Goal: Task Accomplishment & Management: Use online tool/utility

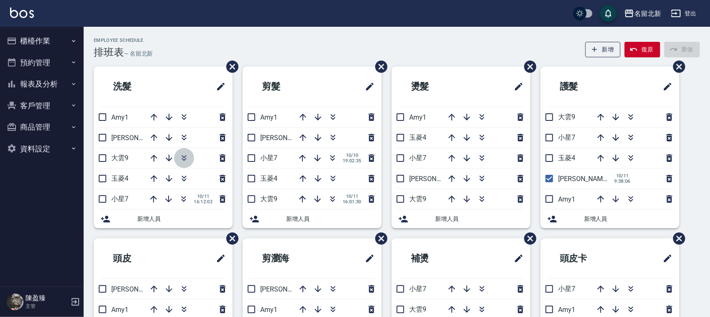
click at [183, 161] on icon "button" at bounding box center [184, 158] width 10 height 10
click at [182, 159] on icon "button" at bounding box center [184, 158] width 10 height 10
click at [36, 43] on button "櫃檯作業" at bounding box center [41, 41] width 77 height 22
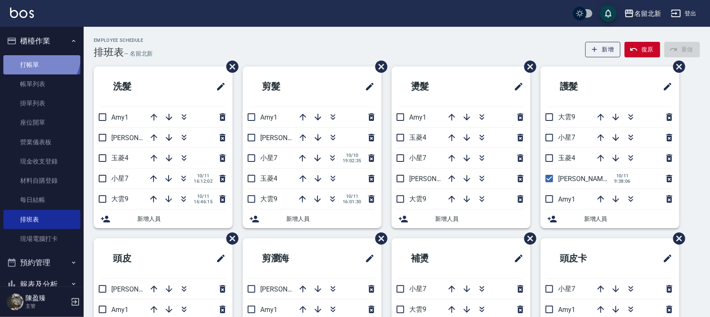
click at [39, 56] on link "打帳單" at bounding box center [41, 64] width 77 height 19
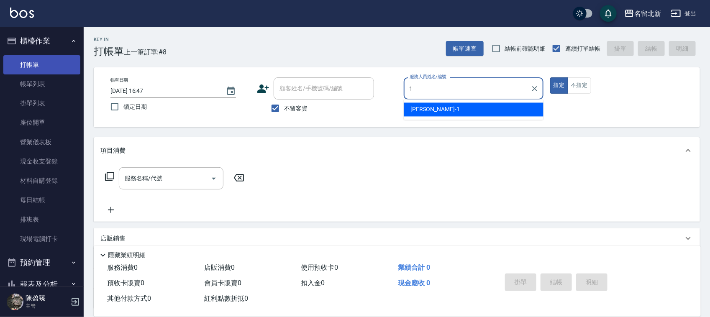
type input "[PERSON_NAME]-1"
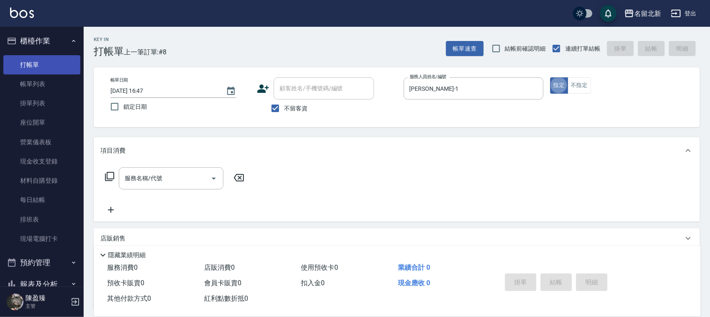
type button "true"
type input "4"
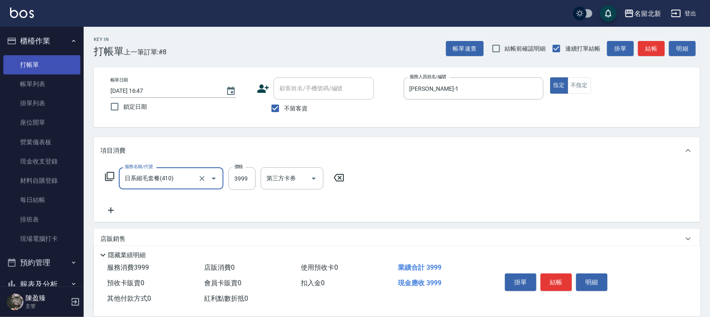
type input "日系縮毛套餐(410)"
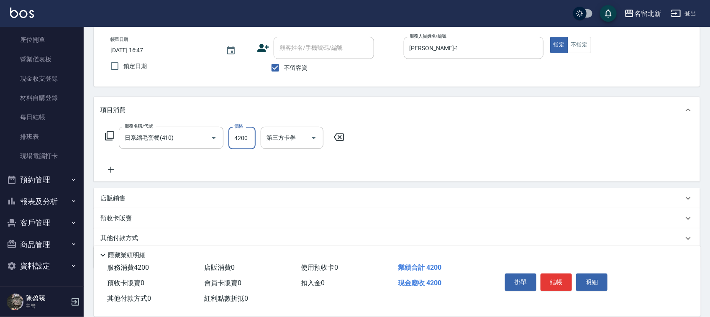
scroll to position [72, 0]
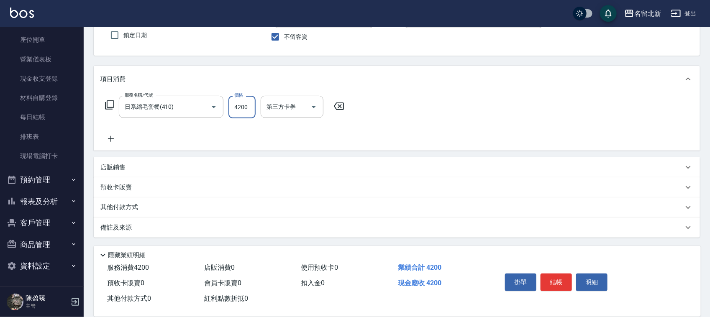
type input "4200"
click at [119, 203] on p "其他付款方式" at bounding box center [121, 207] width 42 height 9
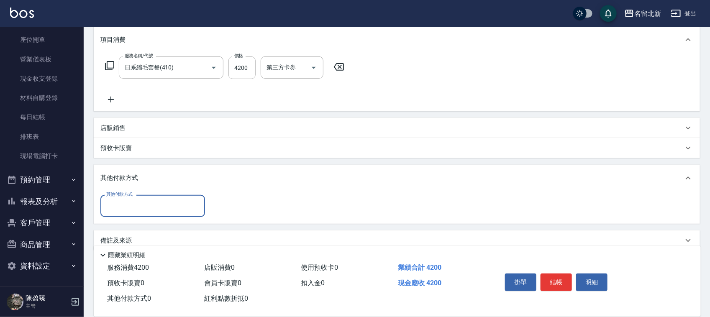
scroll to position [116, 0]
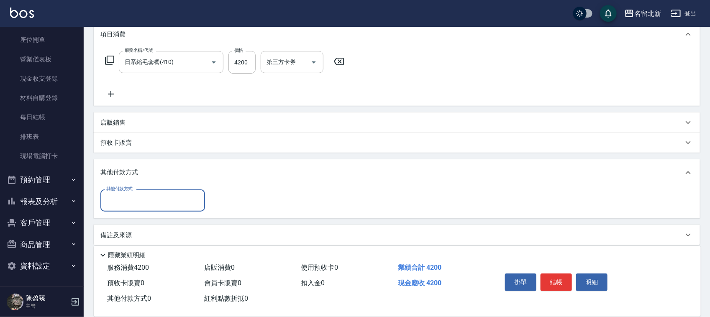
click at [123, 194] on input "其他付款方式" at bounding box center [152, 200] width 97 height 15
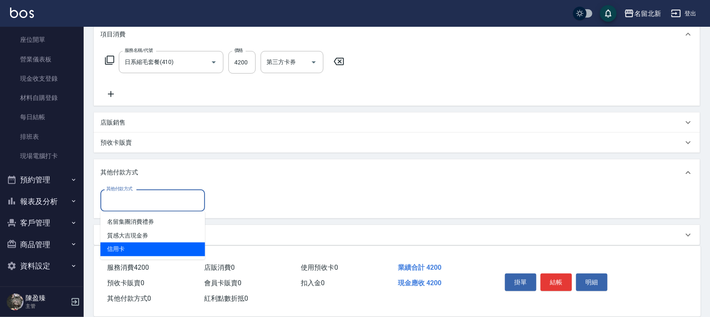
click at [118, 249] on span "信用卡" at bounding box center [152, 250] width 105 height 14
type input "信用卡"
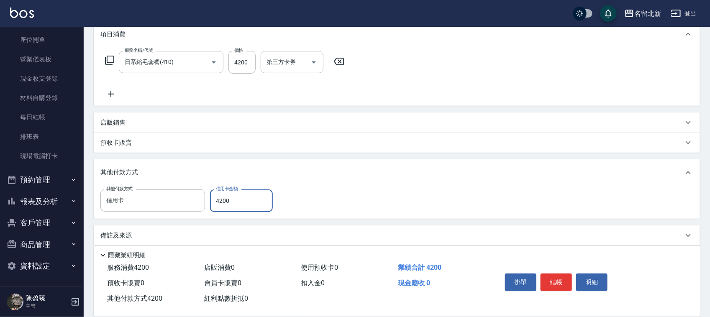
type input "4200"
drag, startPoint x: 538, startPoint y: 275, endPoint x: 548, endPoint y: 282, distance: 12.3
click at [542, 280] on div "掛單 結帳 明細" at bounding box center [556, 283] width 109 height 26
click at [548, 283] on button "結帳" at bounding box center [555, 283] width 31 height 18
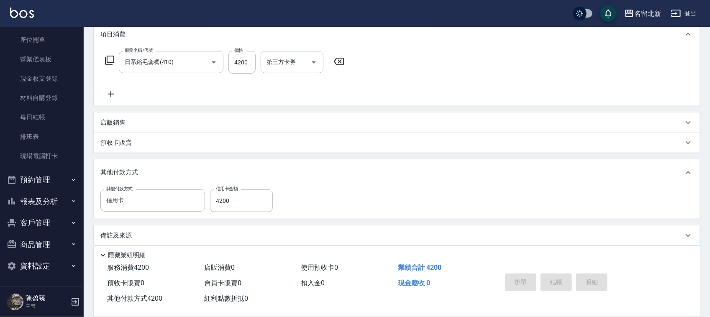
type input "[DATE] 16:48"
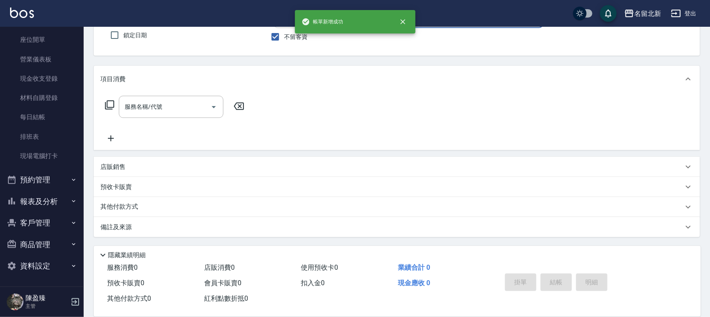
scroll to position [0, 0]
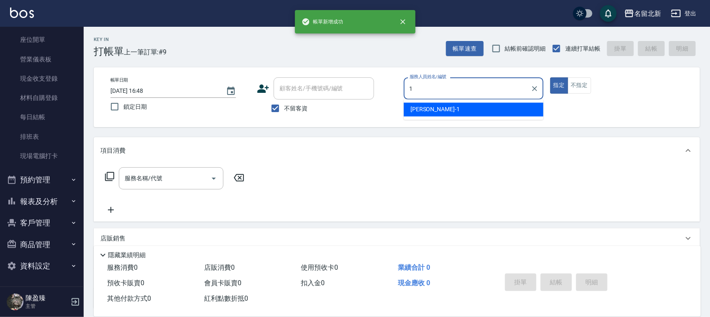
type input "[PERSON_NAME]-1"
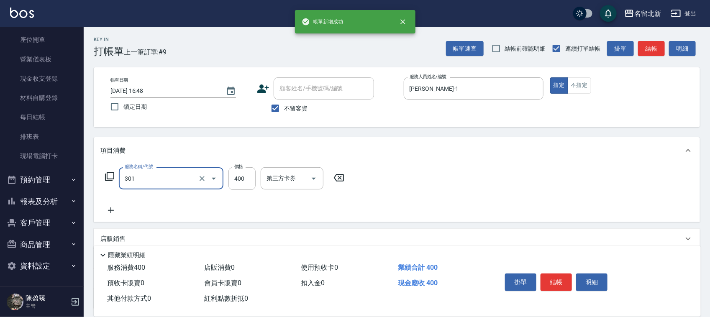
type input "造型剪髮(301)"
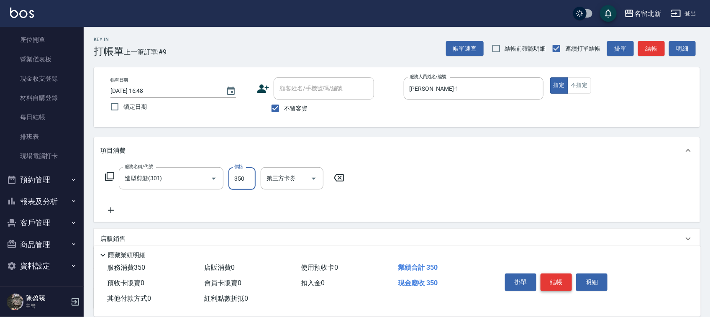
type input "350"
click at [548, 282] on button "結帳" at bounding box center [555, 283] width 31 height 18
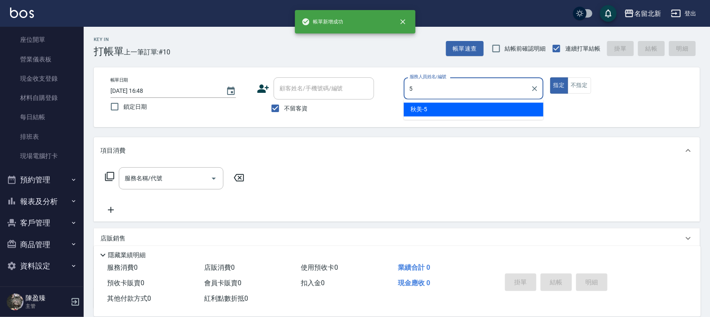
type input "秋美-5"
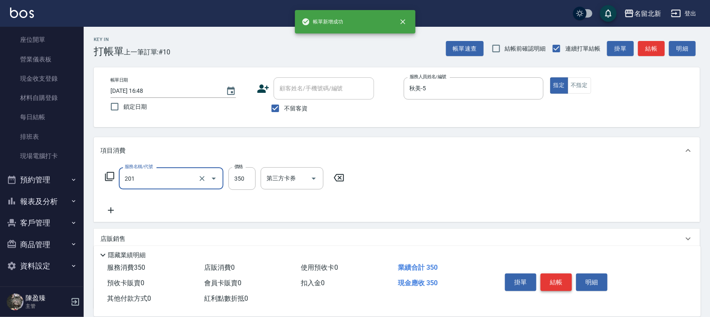
type input "一般洗髮(201)"
type input "100"
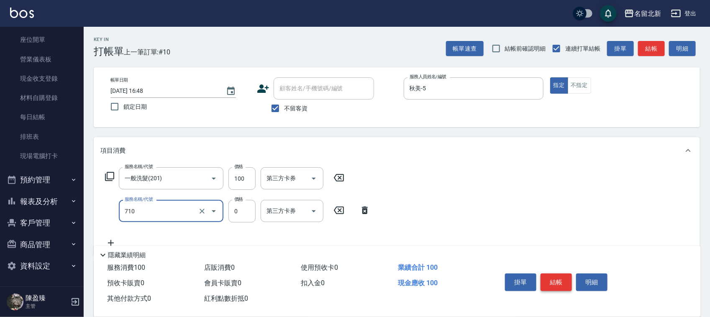
type input "互助100(710)"
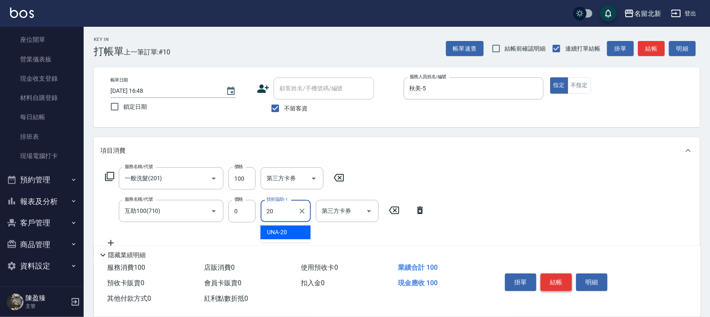
type input "UNA-20"
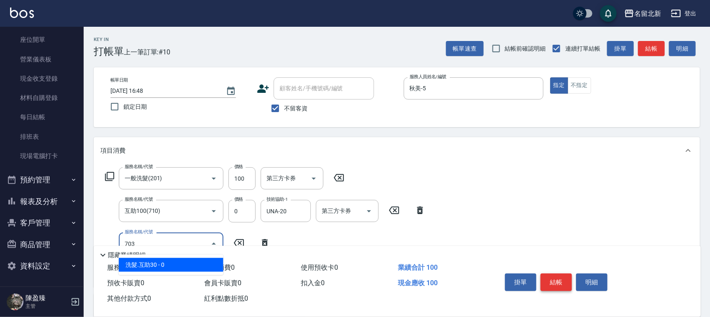
type input "洗髮.互助30(703)"
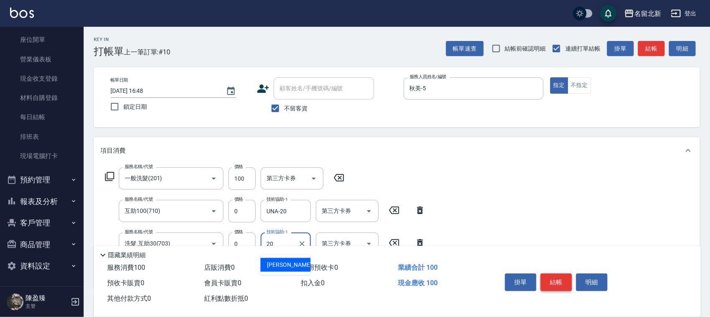
type input "UNA-20"
click at [548, 282] on button "結帳" at bounding box center [555, 283] width 31 height 18
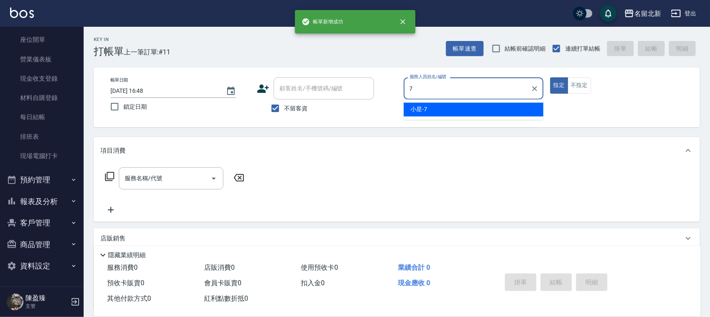
type input "小星-7"
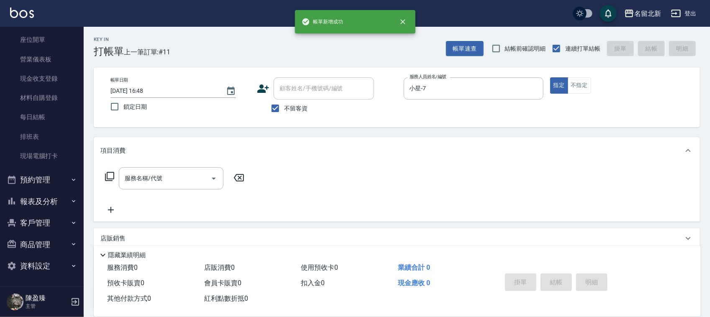
drag, startPoint x: 295, startPoint y: 109, endPoint x: 312, endPoint y: 95, distance: 22.6
click at [295, 109] on span "不留客資" at bounding box center [295, 108] width 23 height 9
click at [284, 109] on input "不留客資" at bounding box center [275, 109] width 18 height 18
checkbox input "false"
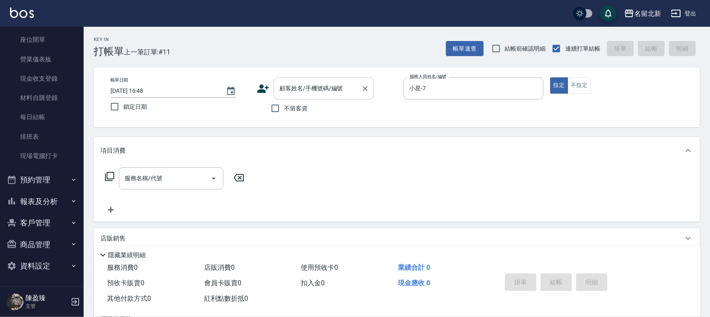
click at [313, 94] on input "顧客姓名/手機號碼/編號" at bounding box center [317, 88] width 80 height 15
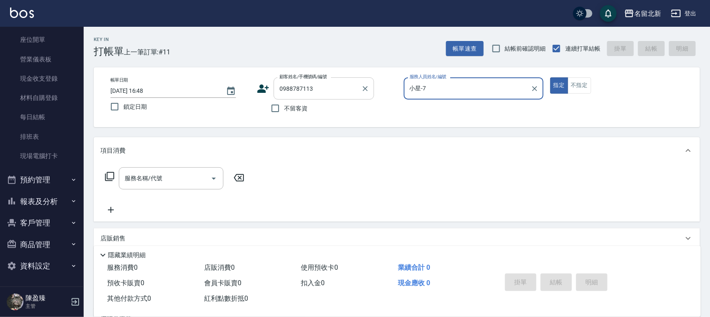
click at [550, 77] on button "指定" at bounding box center [559, 85] width 18 height 16
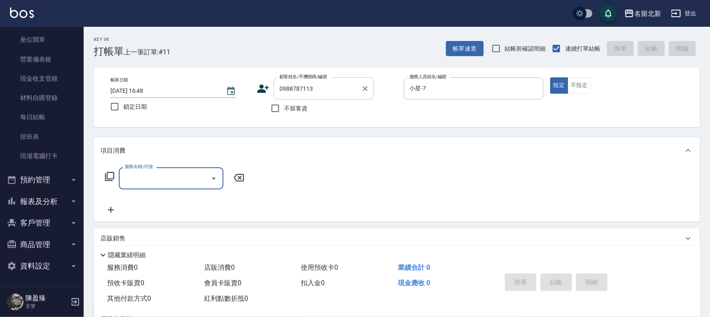
type input "[PERSON_NAME]/0988787113/"
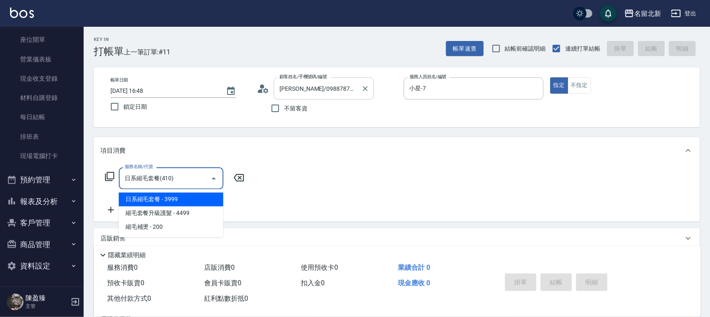
type input "日系縮毛套餐(410)"
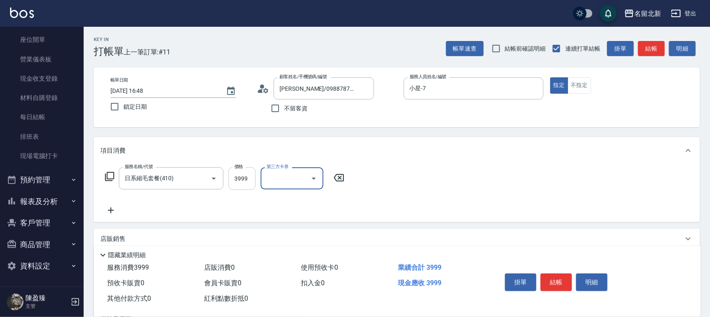
click at [250, 177] on input "3999" at bounding box center [241, 178] width 27 height 23
type input "4298"
click at [553, 274] on button "結帳" at bounding box center [555, 283] width 31 height 18
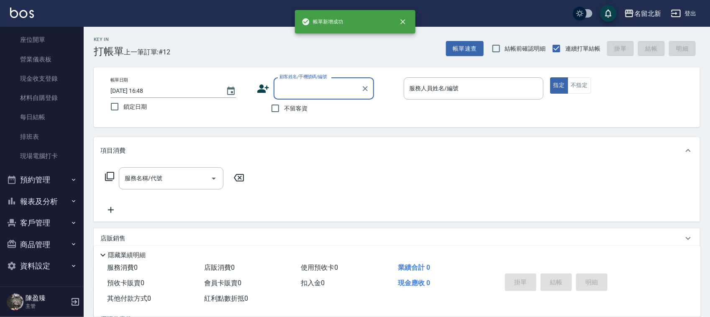
drag, startPoint x: 275, startPoint y: 111, endPoint x: 344, endPoint y: 96, distance: 71.0
click at [276, 110] on input "不留客資" at bounding box center [275, 109] width 18 height 18
checkbox input "true"
type input "[PERSON_NAME]/0988787113/"
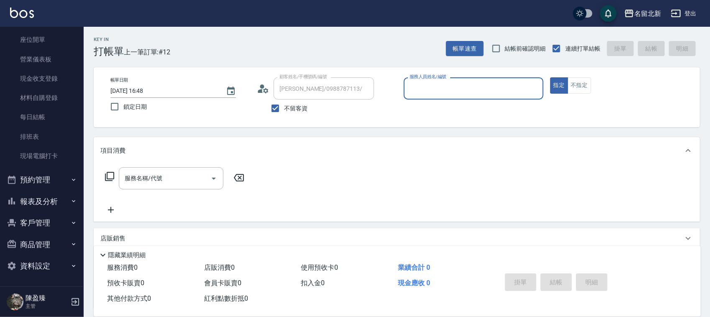
type input "小星-7"
click at [421, 102] on p at bounding box center [474, 104] width 140 height 9
click at [425, 98] on div "小星-7 服務人員姓名/編號" at bounding box center [474, 88] width 140 height 22
type input "[PERSON_NAME]/0939268397/"
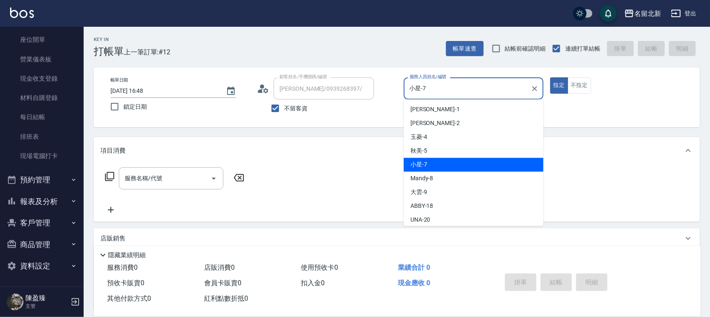
click at [364, 93] on div "帳單日期 [DATE] 16:48 鎖定日期 顧客姓名/手機號碼/編號 [PERSON_NAME]/0939268397/ 顧客姓名/手機號碼/編號 不留客資…" at bounding box center [397, 97] width 586 height 40
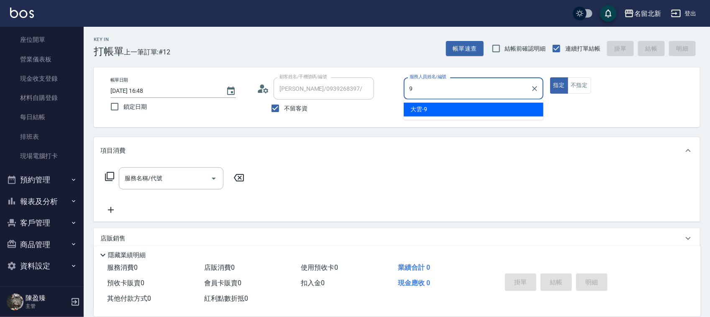
type input "大雲-9"
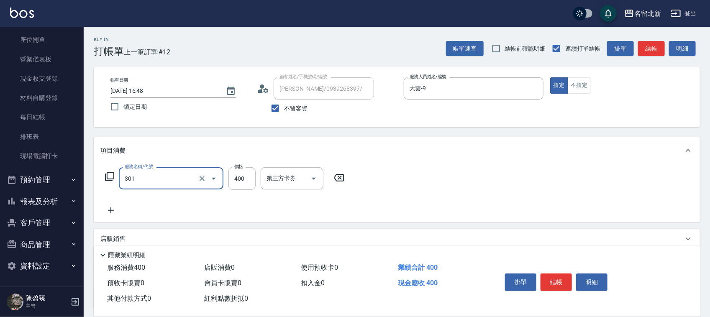
type input "造型剪髮(301)"
type input "288"
click at [553, 276] on button "結帳" at bounding box center [555, 283] width 31 height 18
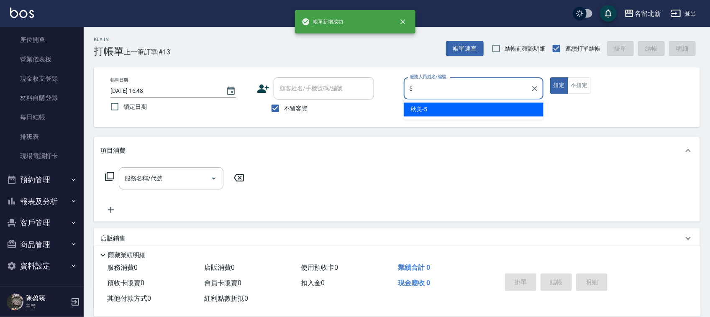
type input "秋美-5"
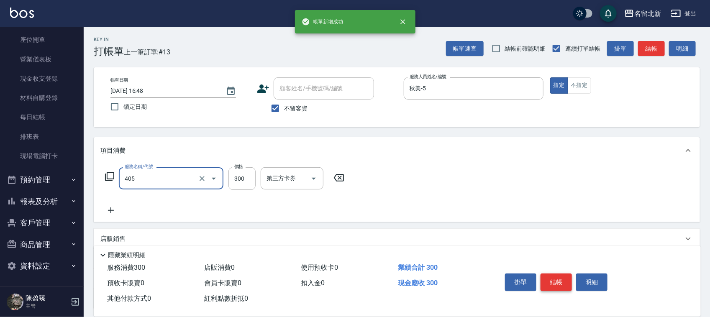
type input "補燙(405)"
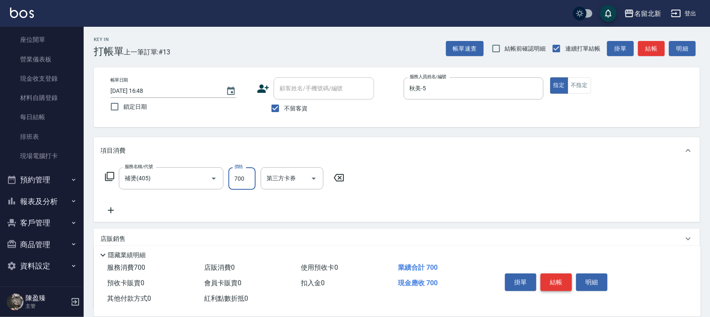
type input "700"
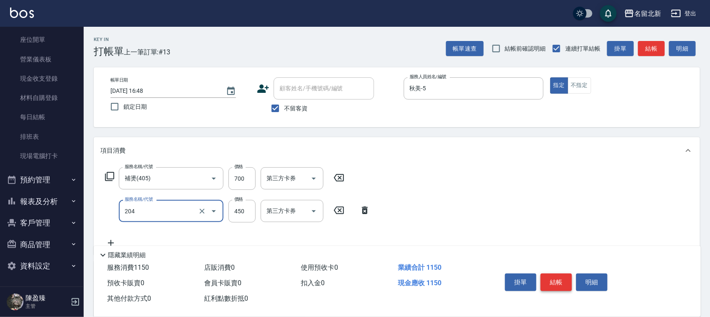
type input "髮質調理洗髮(204)"
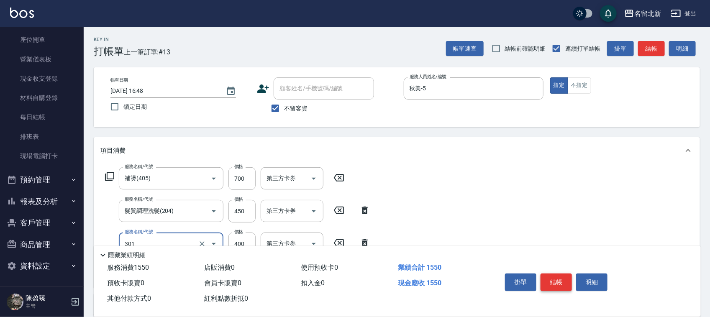
type input "造型剪髮(301)"
type input "350"
click at [553, 275] on button "結帳" at bounding box center [555, 283] width 31 height 18
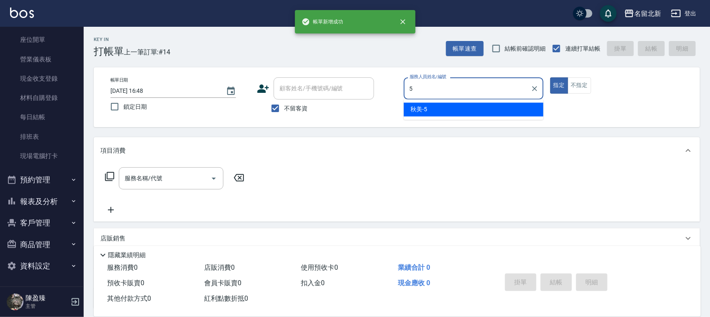
type input "秋美-5"
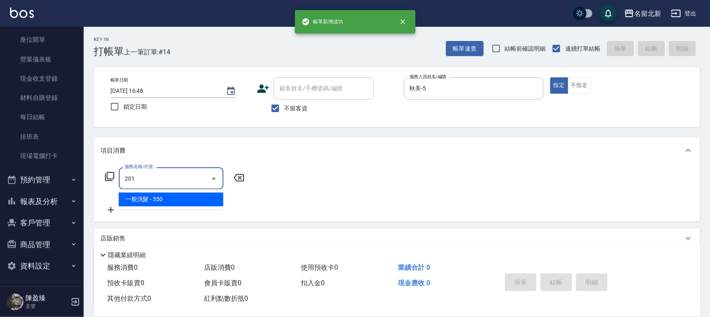
type input "一般洗髮(201)"
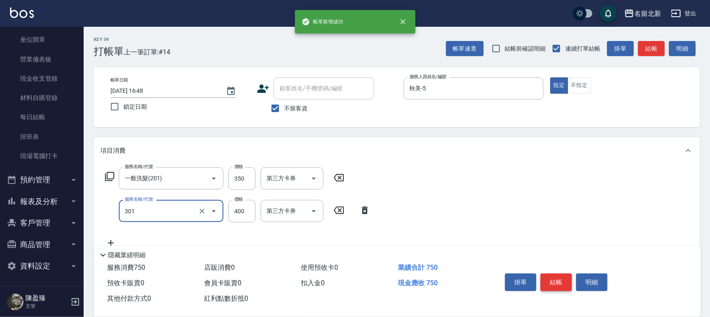
type input "造型剪髮(301)"
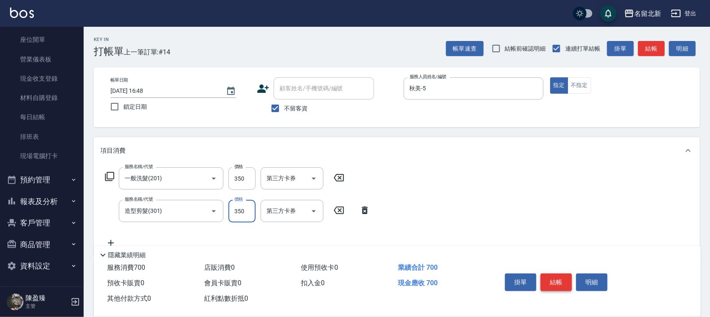
type input "350"
click at [553, 276] on button "結帳" at bounding box center [555, 283] width 31 height 18
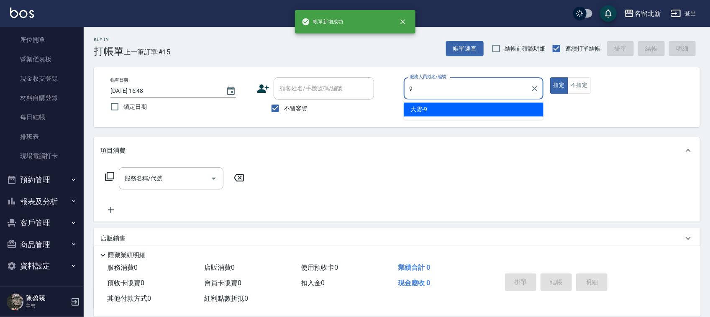
type input "大雲-9"
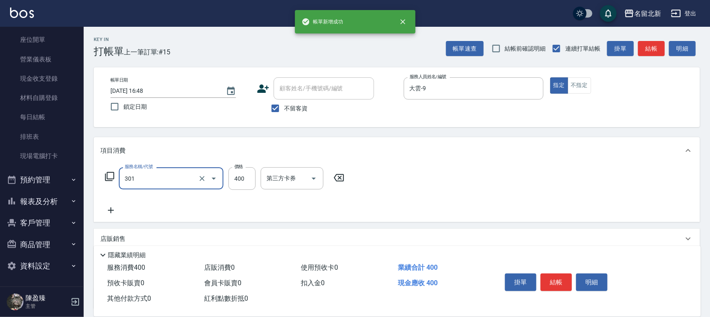
type input "造型剪髮(301)"
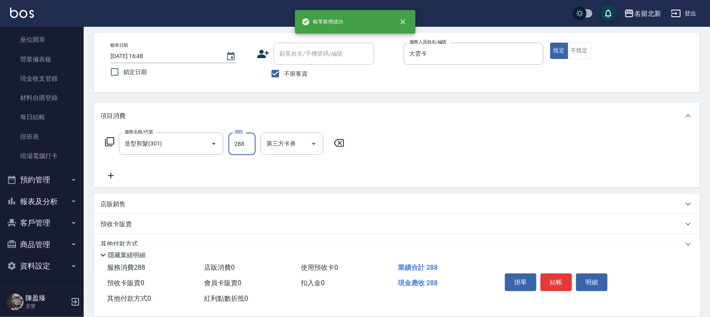
scroll to position [72, 0]
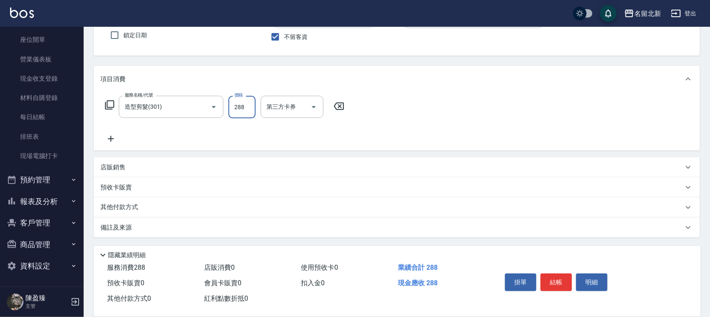
type input "288"
click at [121, 208] on p "其他付款方式" at bounding box center [121, 207] width 42 height 9
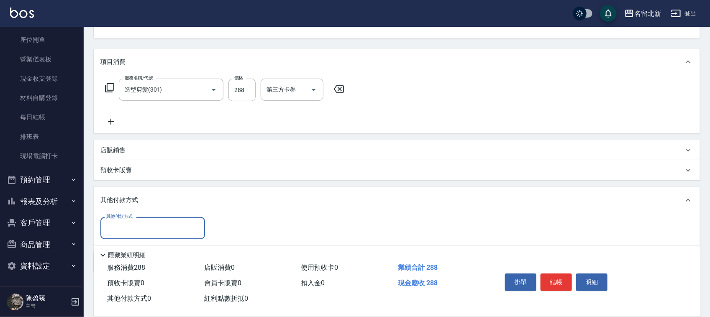
scroll to position [120, 0]
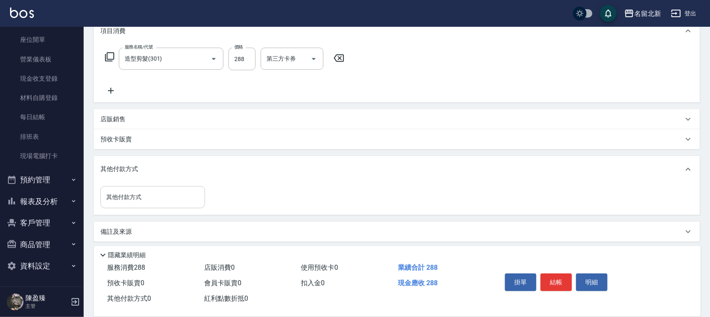
click at [121, 205] on div "其他付款方式 其他付款方式" at bounding box center [397, 199] width 606 height 32
click at [121, 204] on input "其他付款方式" at bounding box center [152, 197] width 97 height 15
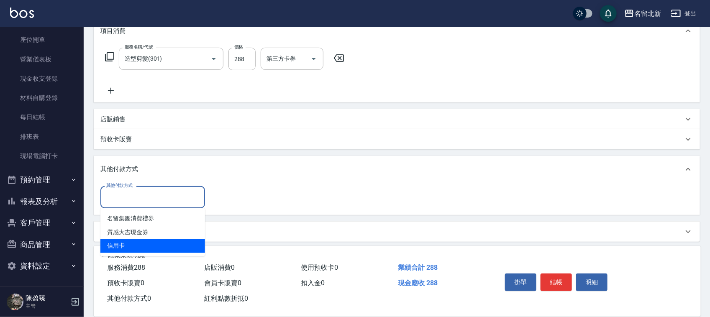
drag, startPoint x: 128, startPoint y: 235, endPoint x: 136, endPoint y: 247, distance: 14.2
click at [136, 247] on ul "名留集團消費禮券 質感大吉現金券 信用卡" at bounding box center [152, 232] width 105 height 48
click at [137, 247] on span "信用卡" at bounding box center [152, 246] width 105 height 14
type input "信用卡"
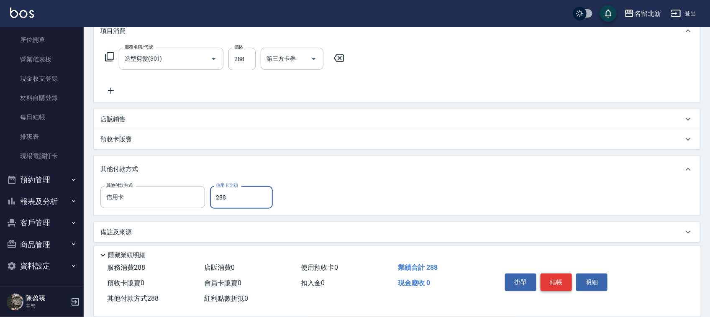
type input "288"
click at [557, 279] on button "結帳" at bounding box center [555, 283] width 31 height 18
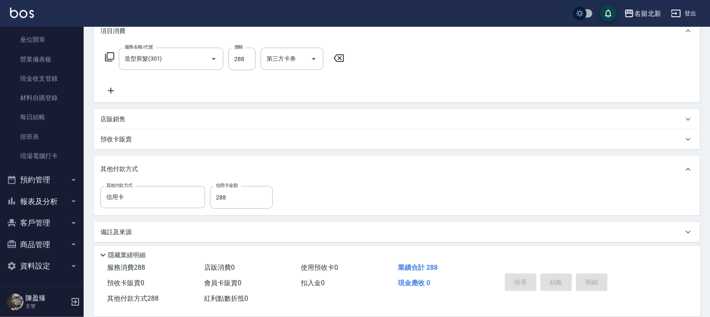
type input "[DATE] 16:49"
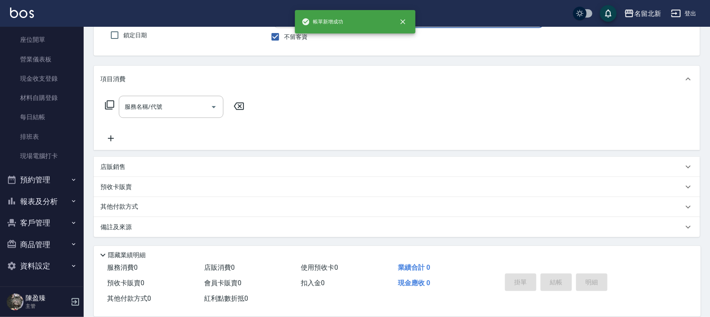
scroll to position [0, 0]
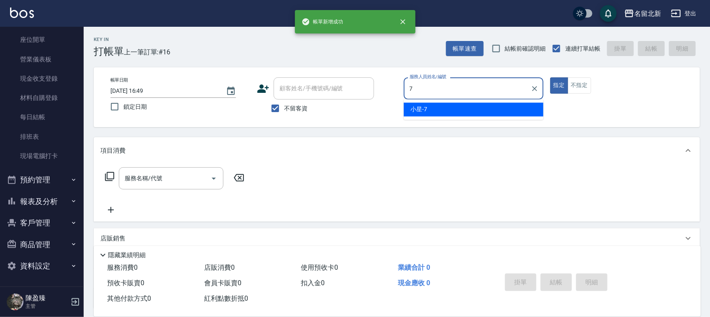
type input "小星-7"
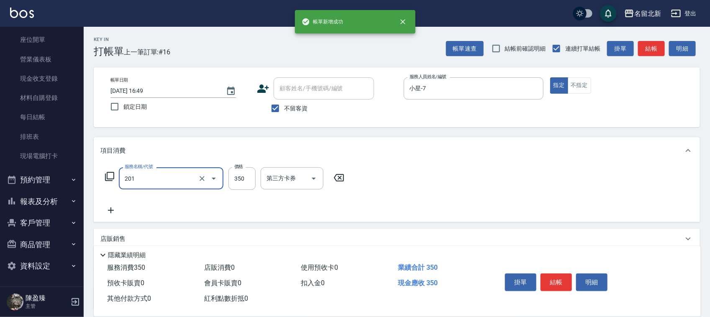
type input "一般洗髮(201)"
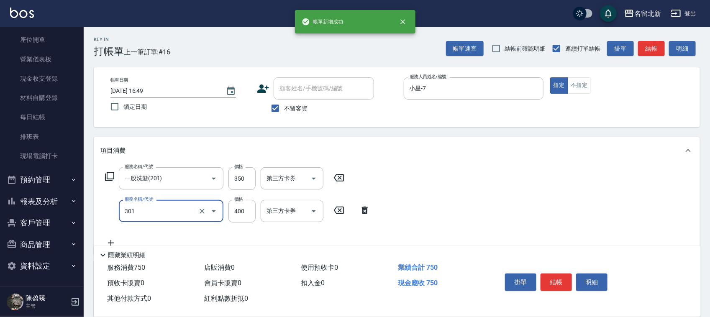
type input "造型剪髮(301)"
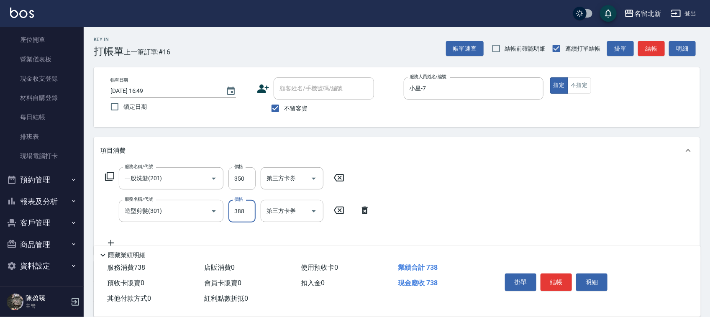
type input "388"
type input "互助10(701)"
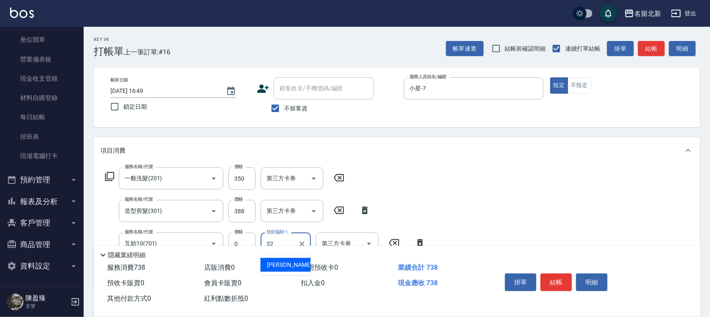
type input "品萱-32"
click at [557, 277] on button "結帳" at bounding box center [555, 283] width 31 height 18
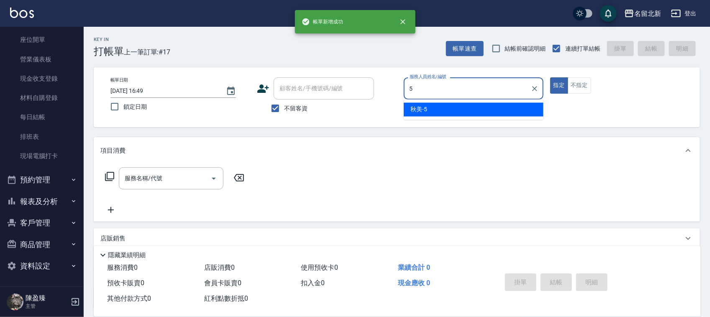
type input "秋美-5"
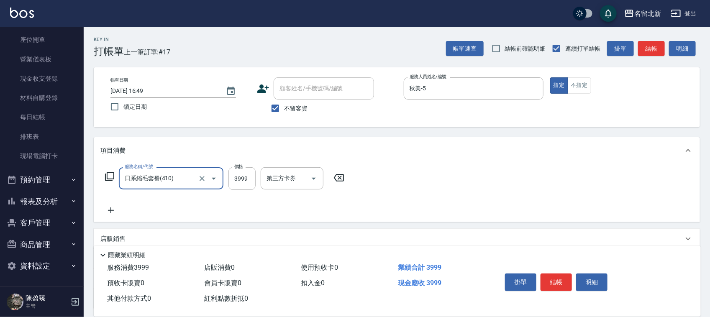
type input "日系縮毛套餐(410)"
type input "3988"
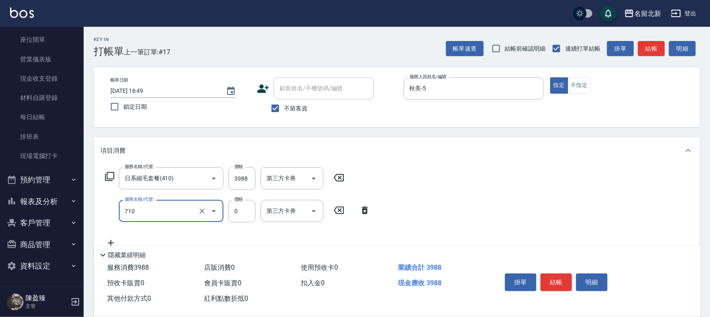
type input "互助100(710)"
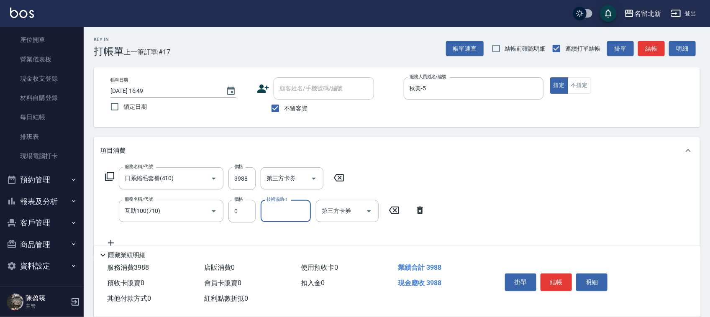
type input "0"
type input "UNA-20"
type input "互助50(705)"
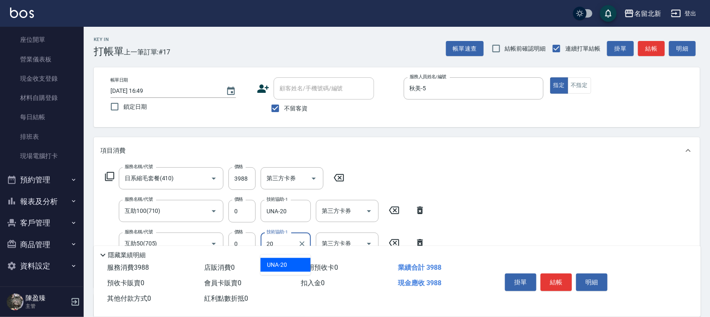
type input "UNA-20"
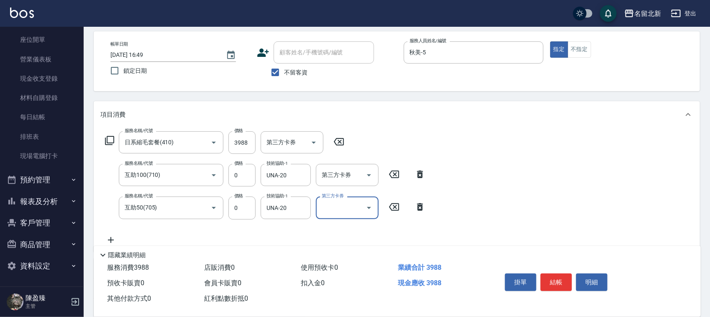
scroll to position [137, 0]
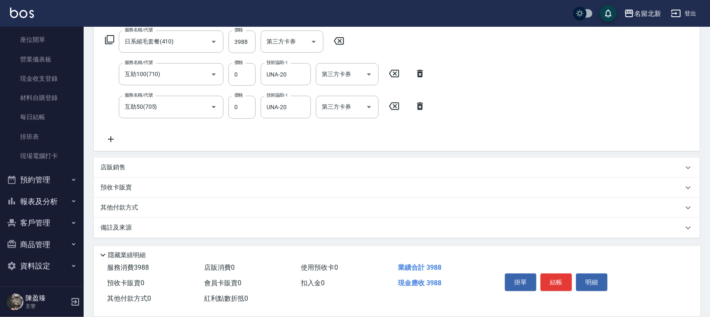
click at [123, 215] on div "其他付款方式" at bounding box center [397, 208] width 606 height 20
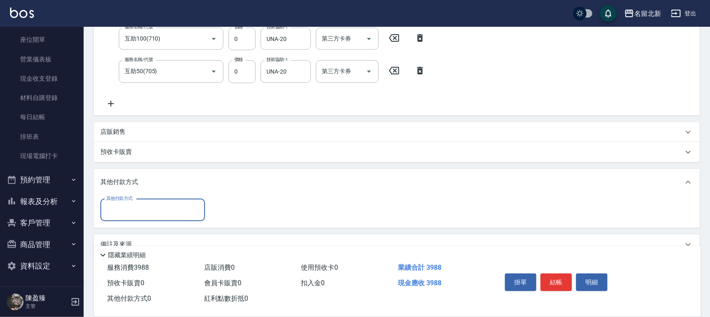
scroll to position [189, 0]
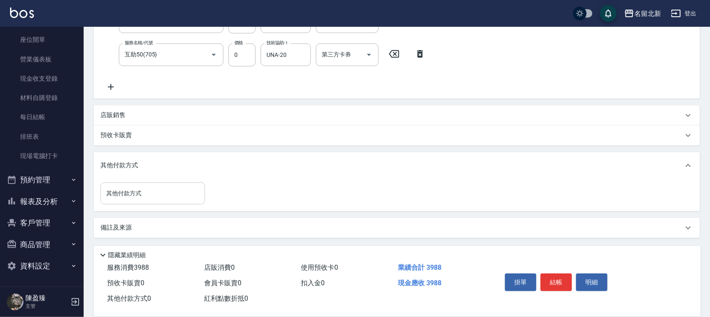
drag, startPoint x: 113, startPoint y: 204, endPoint x: 116, endPoint y: 200, distance: 5.5
click at [114, 204] on div "其他付款方式 其他付款方式" at bounding box center [397, 195] width 606 height 32
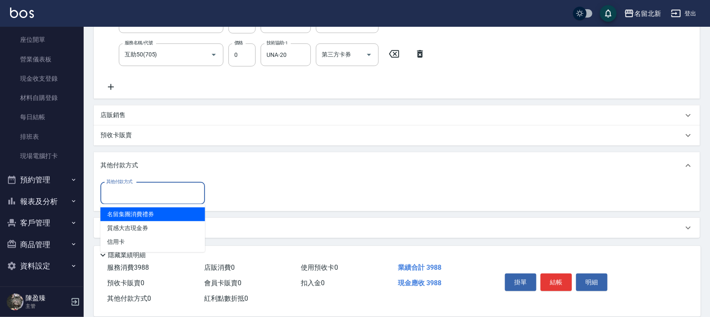
click at [117, 199] on input "其他付款方式" at bounding box center [152, 193] width 97 height 15
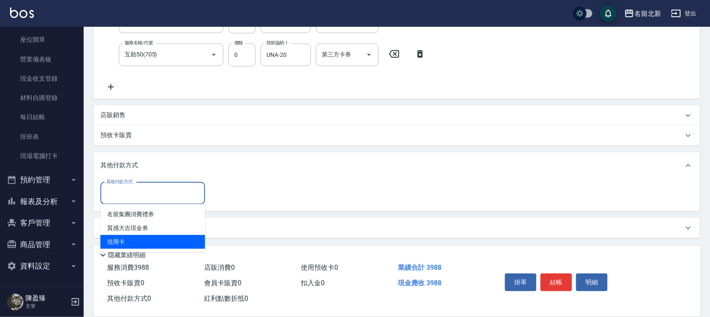
click at [117, 240] on span "信用卡" at bounding box center [152, 242] width 105 height 14
type input "信用卡"
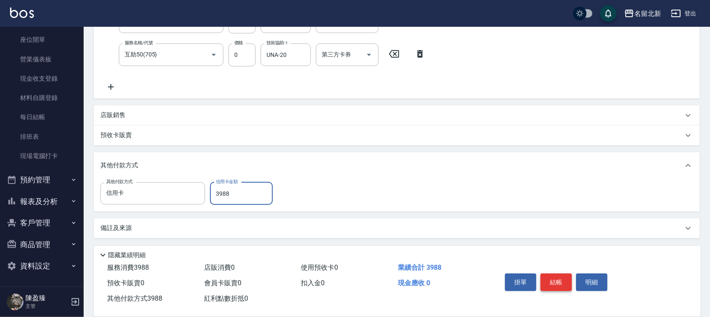
type input "3988"
click at [553, 283] on button "結帳" at bounding box center [555, 283] width 31 height 18
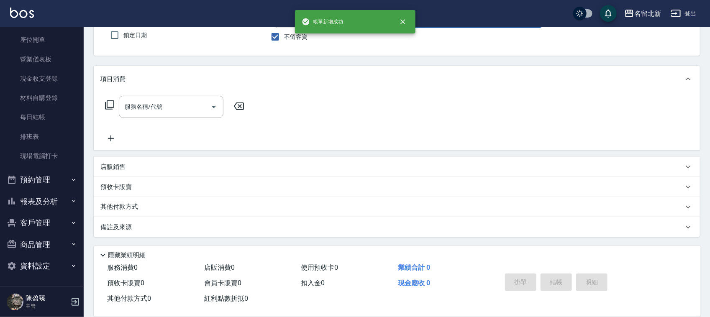
scroll to position [0, 0]
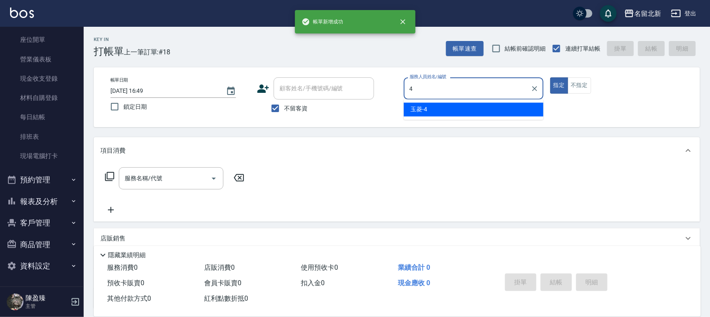
type input "玉菱-4"
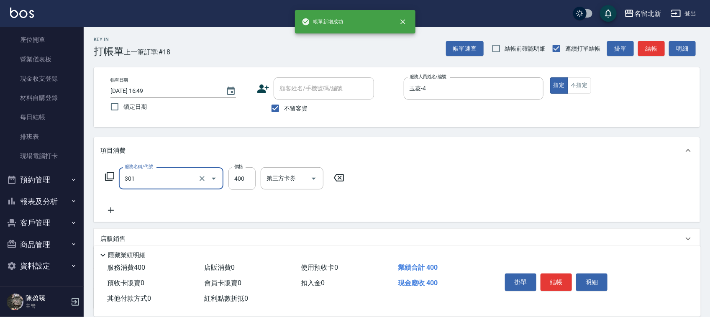
type input "造型剪髮(301)"
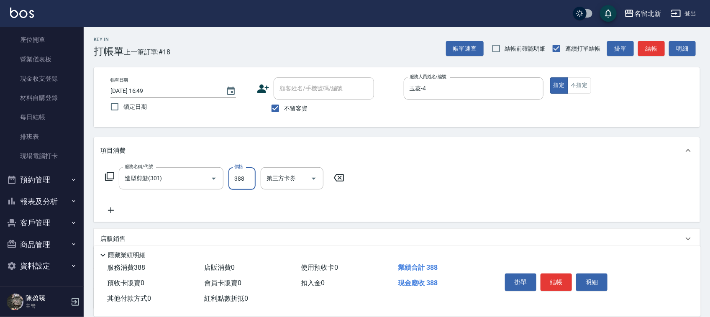
type input "388"
click at [555, 280] on button "結帳" at bounding box center [555, 283] width 31 height 18
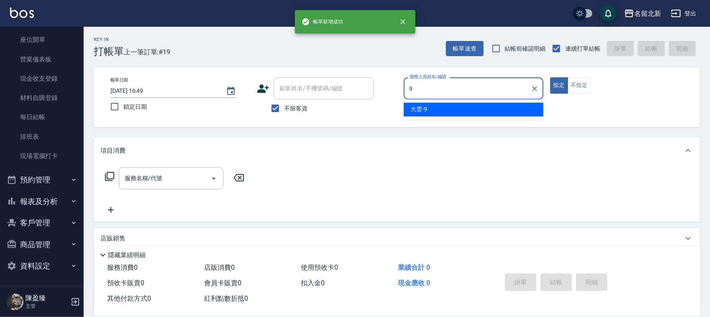
type input "大雲-9"
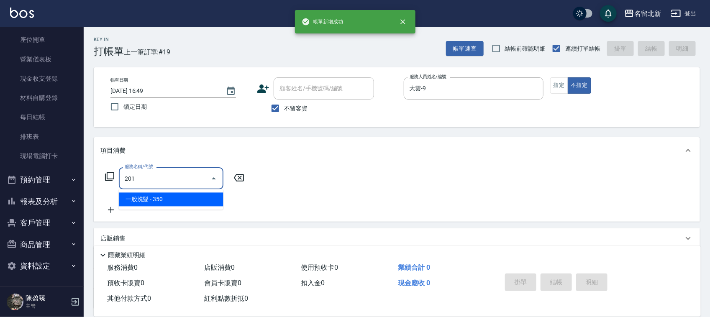
type input "一般洗髮(201)"
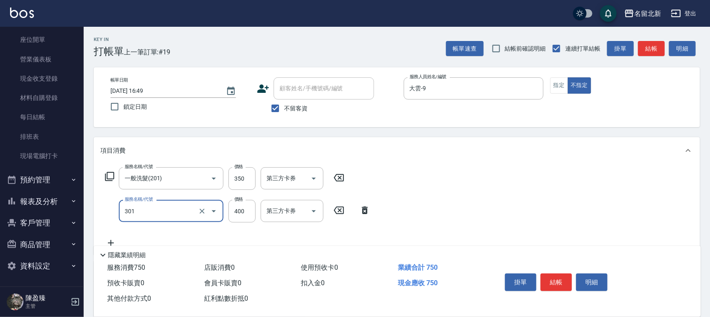
type input "造型剪髮(301)"
type input "388"
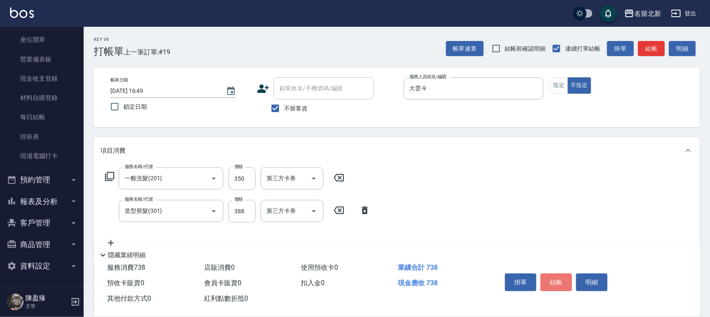
click at [555, 280] on button "結帳" at bounding box center [555, 283] width 31 height 18
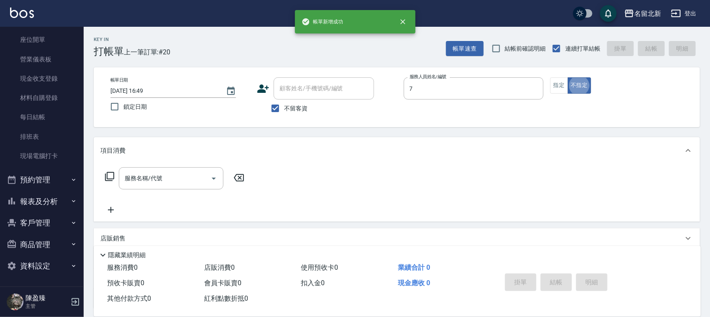
type input "小星-7"
type button "false"
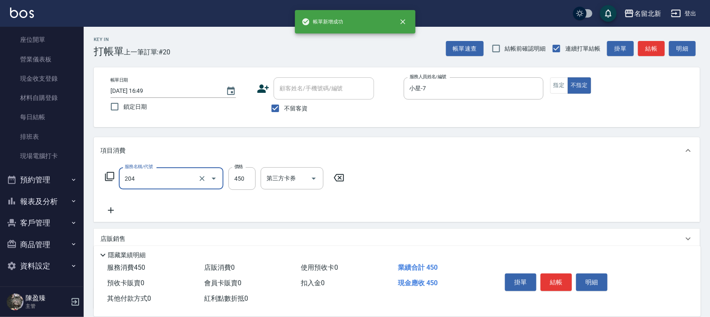
type input "髮質調理洗髮(204)"
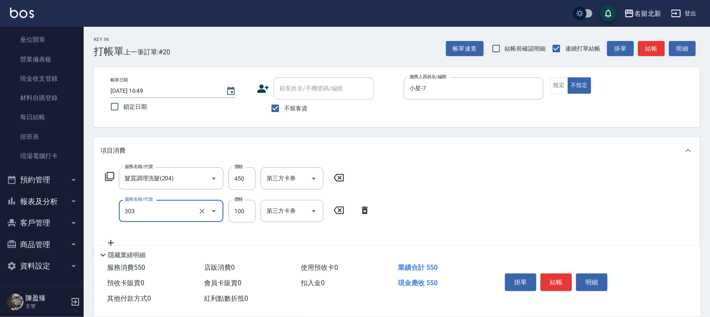
type input "剪瀏海(303)"
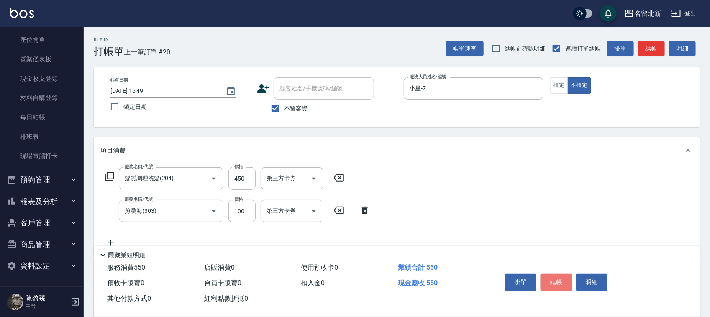
click at [555, 280] on button "結帳" at bounding box center [555, 283] width 31 height 18
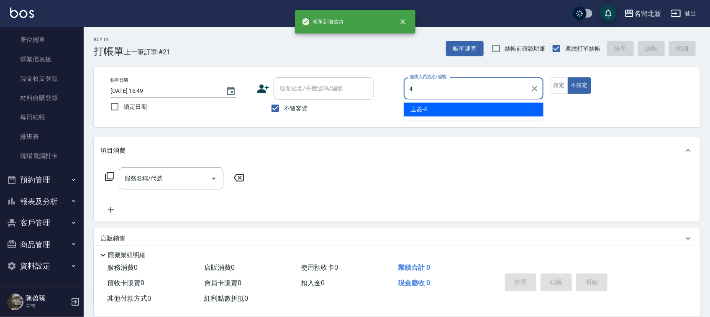
type input "玉菱-4"
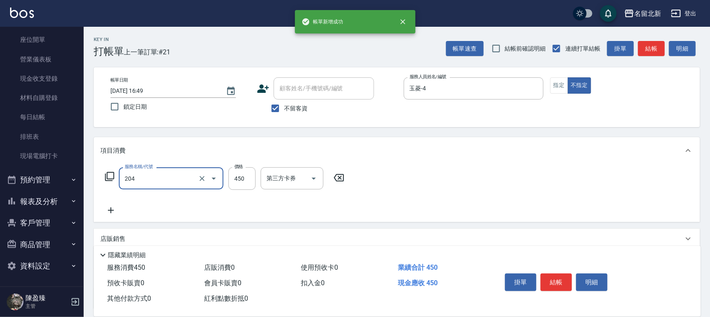
type input "髮質調理洗髮(204)"
click at [555, 280] on button "結帳" at bounding box center [555, 283] width 31 height 18
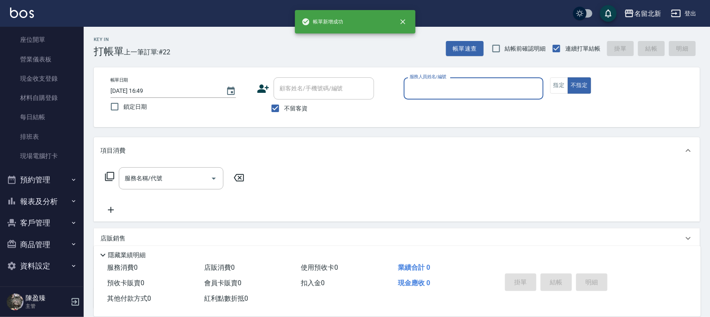
scroll to position [52, 0]
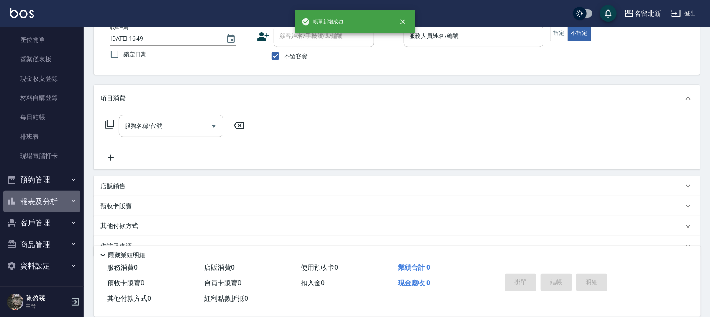
click at [59, 194] on button "報表及分析" at bounding box center [41, 202] width 77 height 22
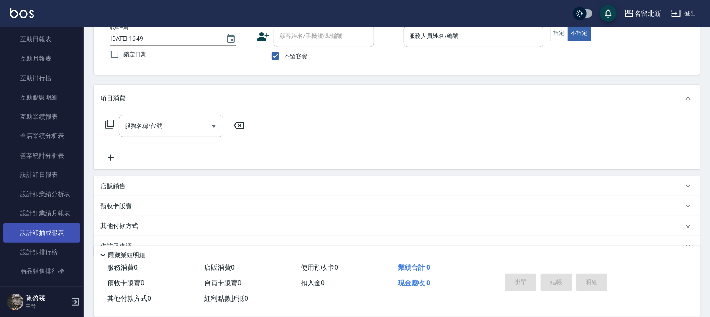
scroll to position [397, 0]
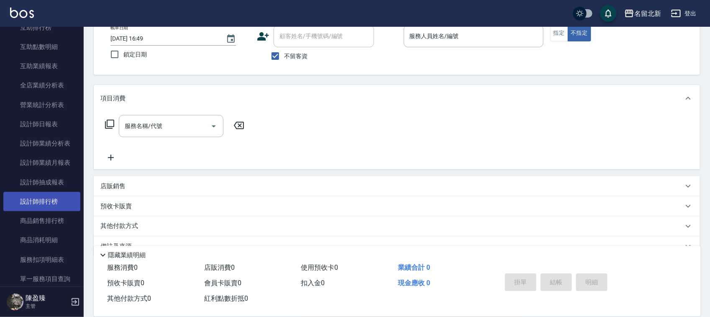
click at [61, 201] on link "設計師排行榜" at bounding box center [41, 201] width 77 height 19
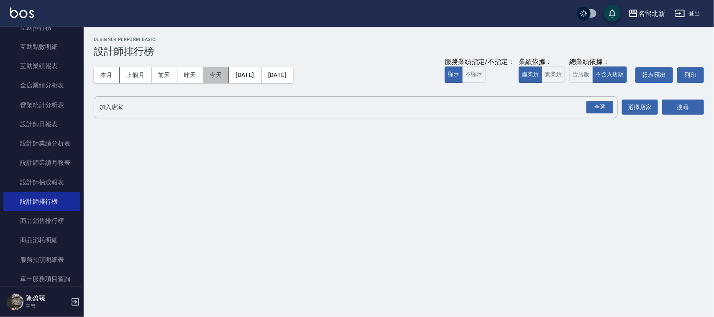
drag, startPoint x: 216, startPoint y: 70, endPoint x: 251, endPoint y: 65, distance: 35.5
click at [216, 70] on button "今天" at bounding box center [216, 74] width 26 height 15
click at [601, 101] on div "全選" at bounding box center [599, 107] width 27 height 13
click at [697, 96] on div "搜尋" at bounding box center [683, 107] width 42 height 23
click at [683, 105] on button "搜尋" at bounding box center [683, 107] width 42 height 15
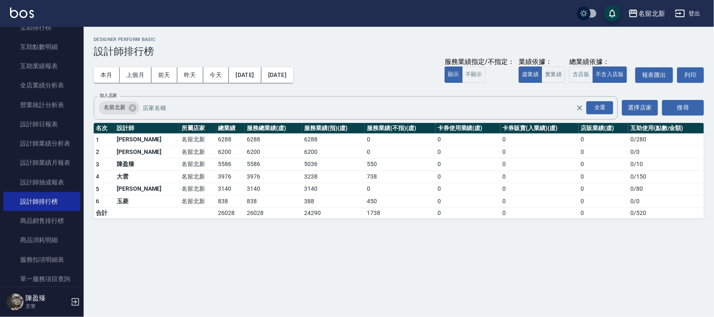
drag, startPoint x: 107, startPoint y: 70, endPoint x: 129, endPoint y: 131, distance: 64.3
click at [129, 131] on div "名留北新 [DATE] - [DATE] 設計師排行榜 列印時間： [DATE][PHONE_NUMBER]:49 Designer Perform Basi…" at bounding box center [399, 128] width 630 height 202
click at [109, 74] on button "本月" at bounding box center [107, 74] width 26 height 15
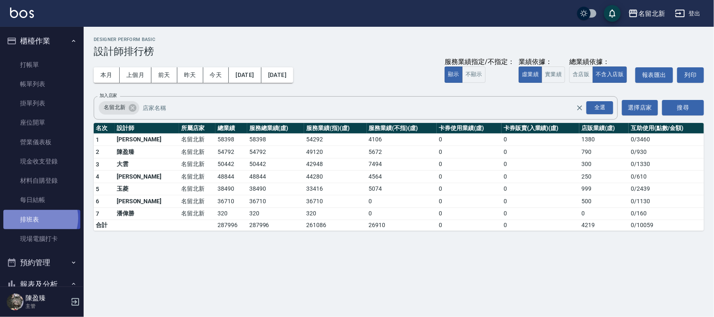
click at [37, 218] on link "排班表" at bounding box center [41, 219] width 77 height 19
